Goal: Task Accomplishment & Management: Manage account settings

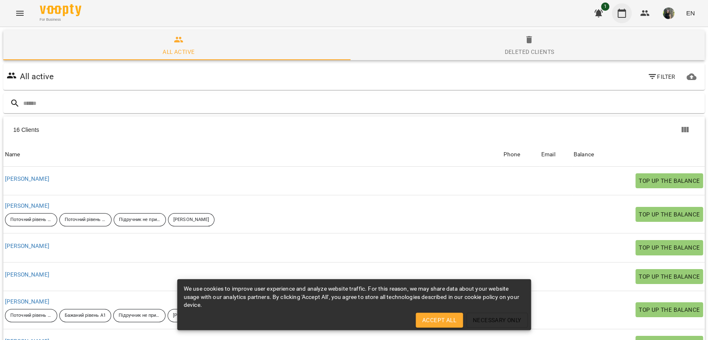
click at [614, 10] on button "button" at bounding box center [622, 13] width 20 height 20
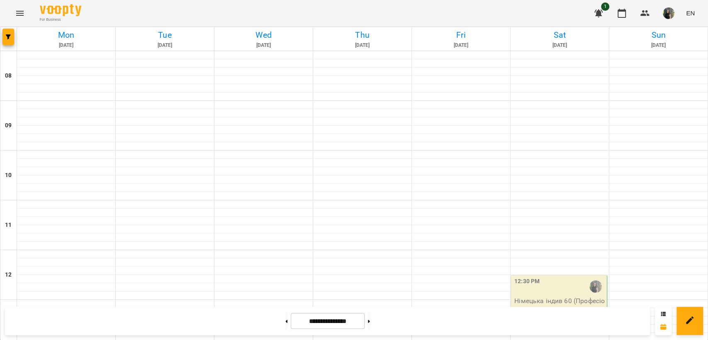
scroll to position [261, 0]
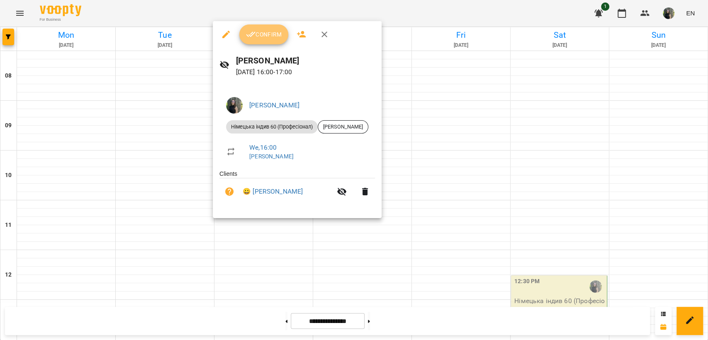
click at [255, 35] on icon "button" at bounding box center [251, 34] width 10 height 10
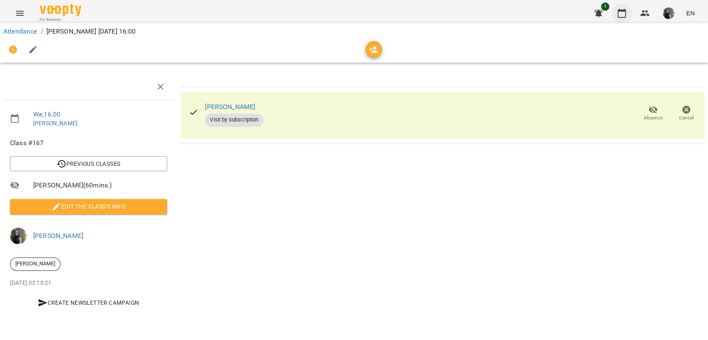
click at [620, 16] on icon "button" at bounding box center [622, 13] width 10 height 10
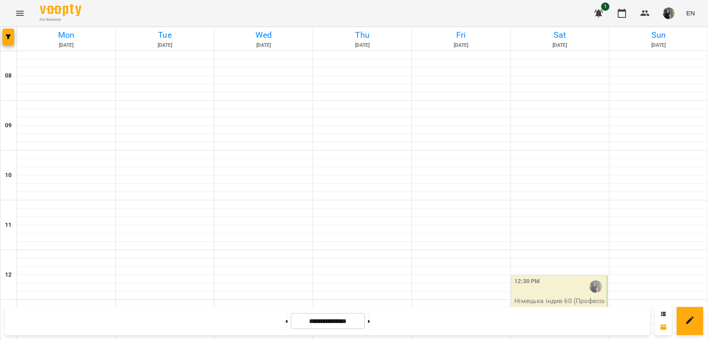
scroll to position [353, 0]
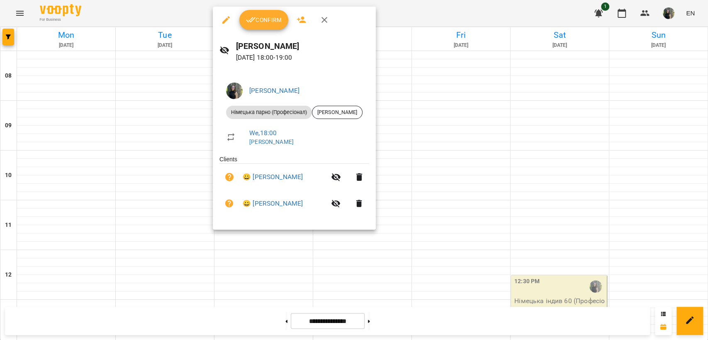
click at [276, 20] on span "Confirm" at bounding box center [264, 20] width 36 height 10
